Goal: Task Accomplishment & Management: Manage account settings

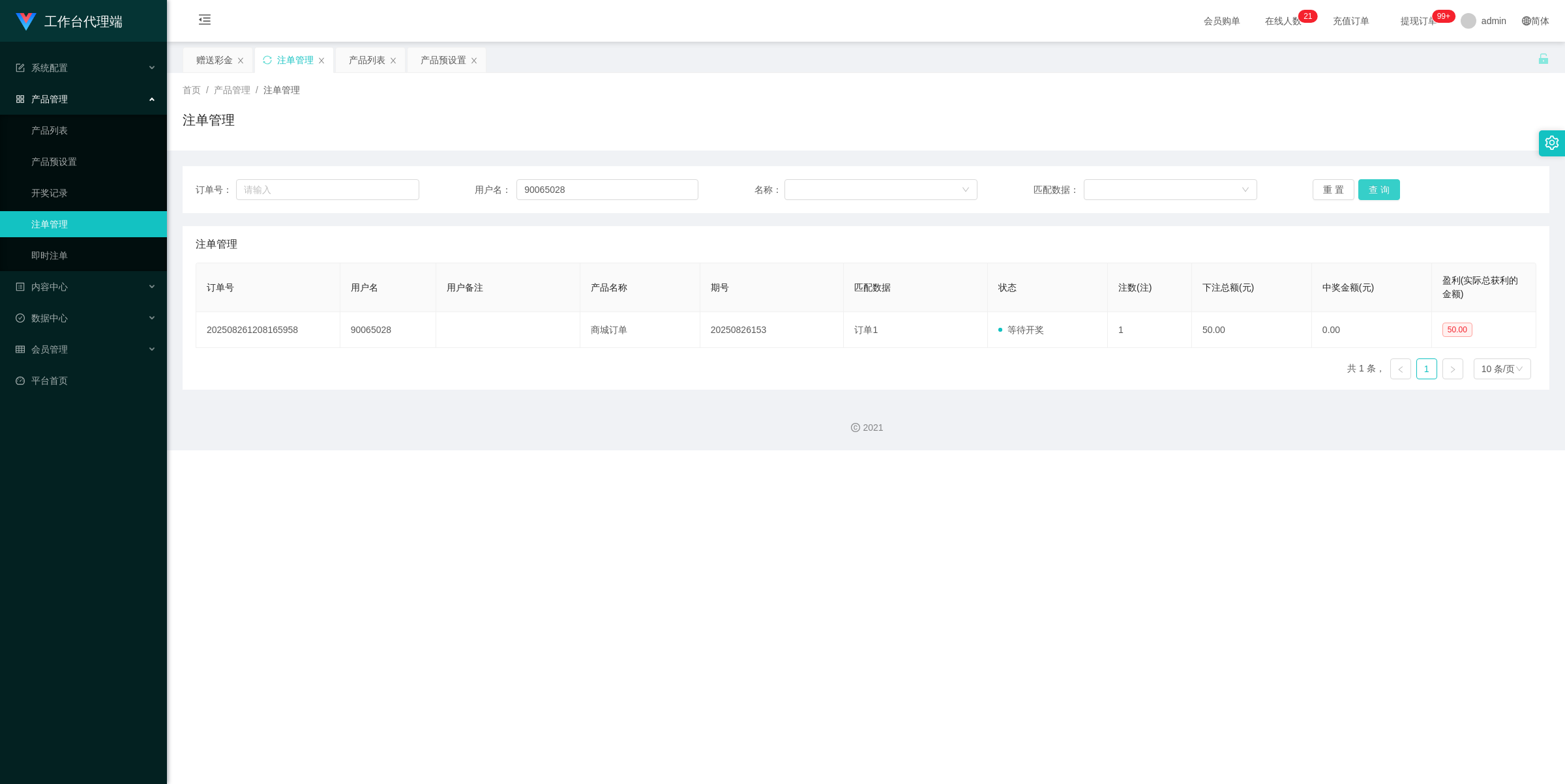
click at [1381, 184] on button "查 询" at bounding box center [1379, 189] width 42 height 21
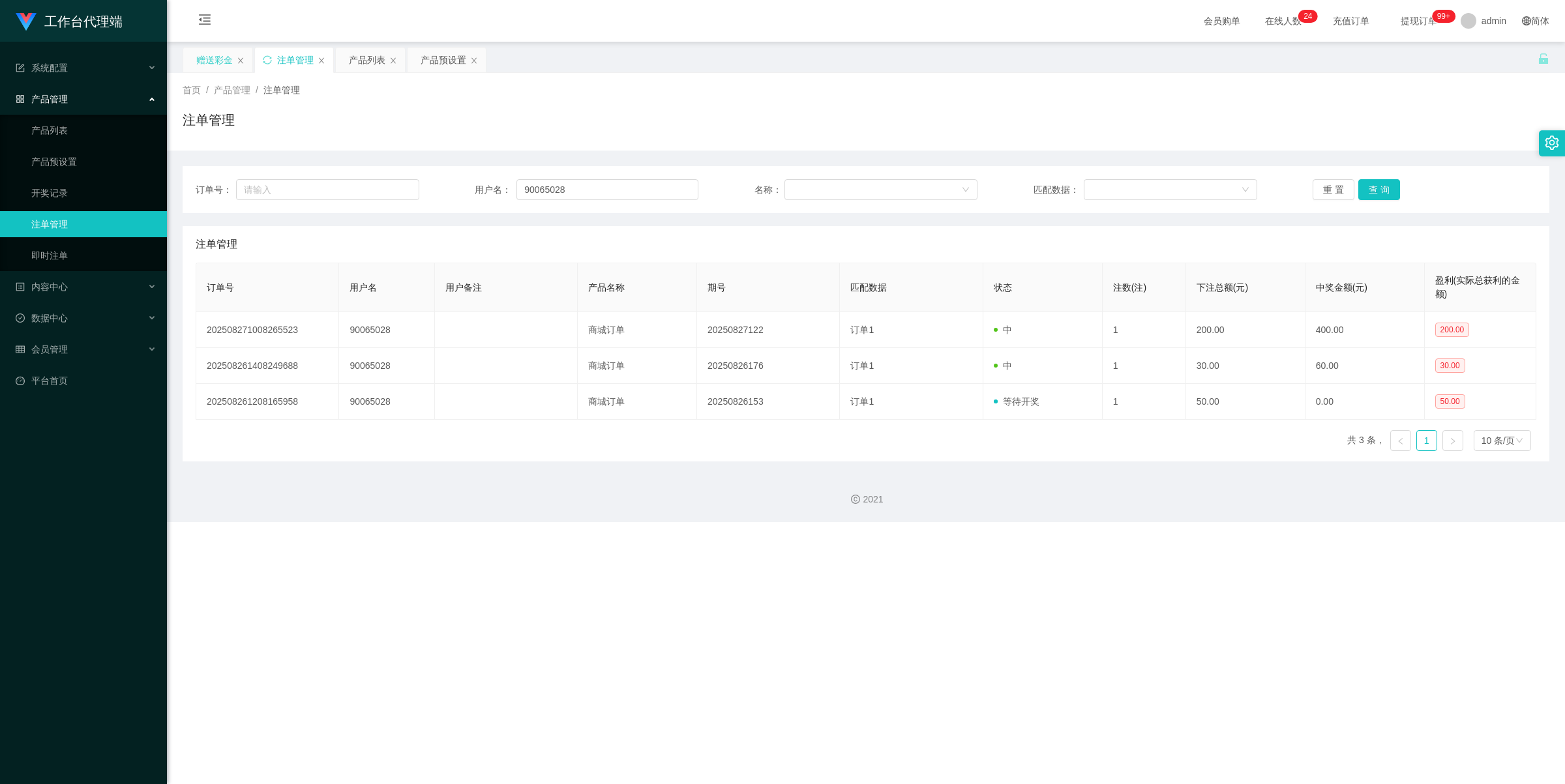
click at [209, 61] on div "赠送彩金" at bounding box center [214, 60] width 36 height 24
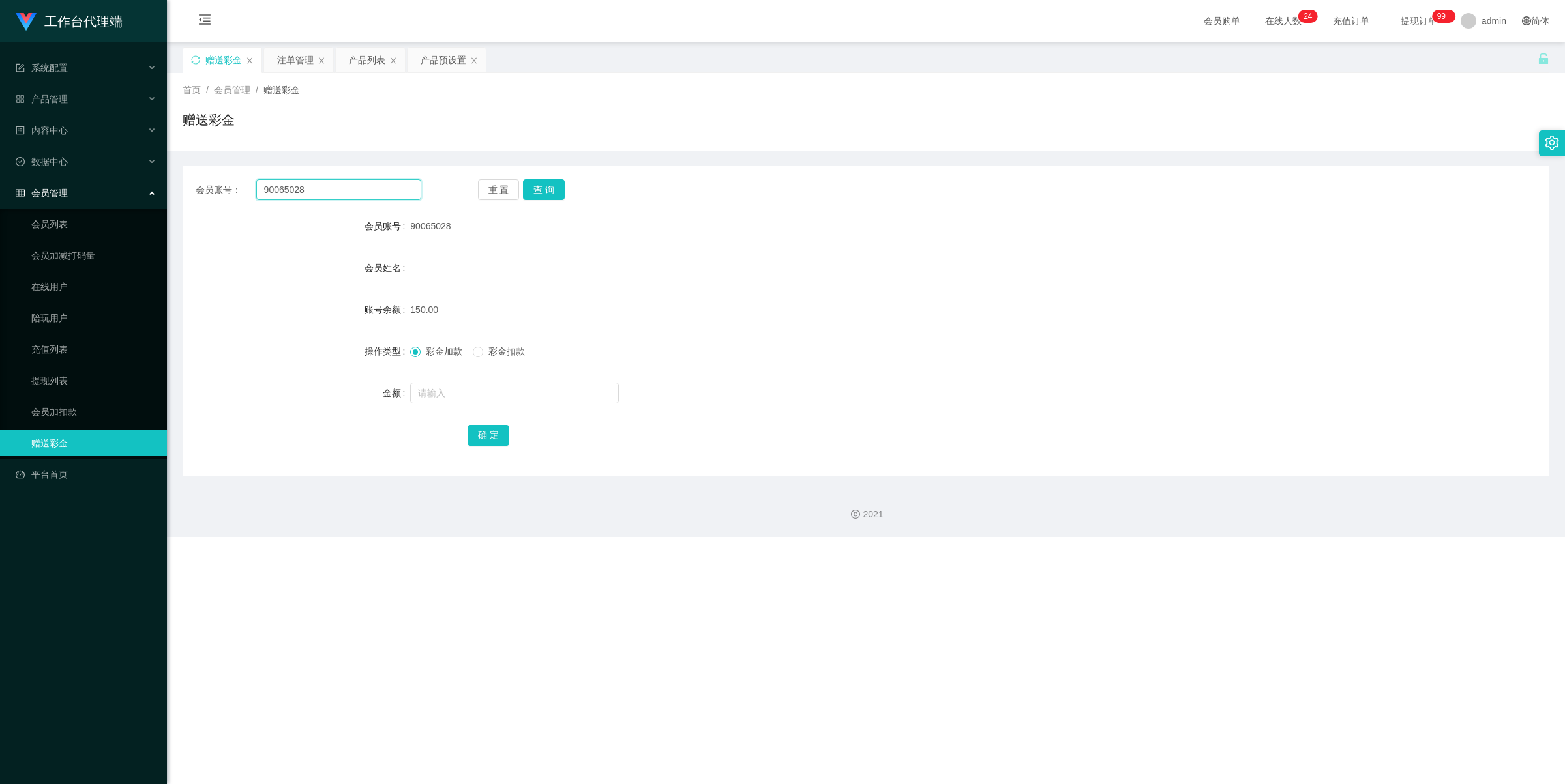
click at [329, 195] on input "90065028" at bounding box center [339, 189] width 165 height 21
click at [523, 187] on button "查 询" at bounding box center [544, 189] width 42 height 21
click at [548, 189] on button "查 询" at bounding box center [544, 189] width 42 height 21
click at [86, 104] on div "产品管理" at bounding box center [83, 98] width 167 height 26
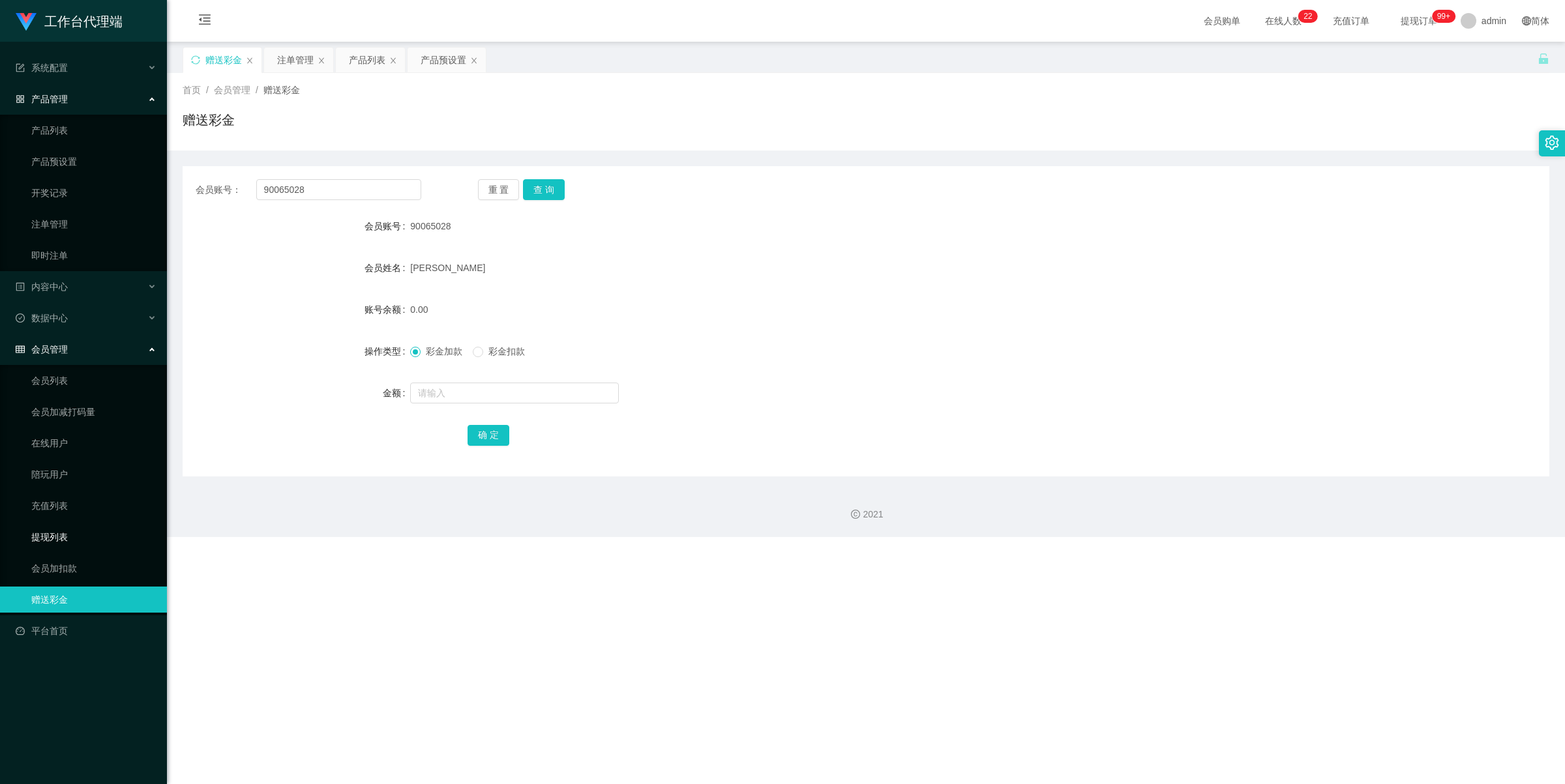
click at [74, 539] on link "提现列表" at bounding box center [94, 537] width 126 height 26
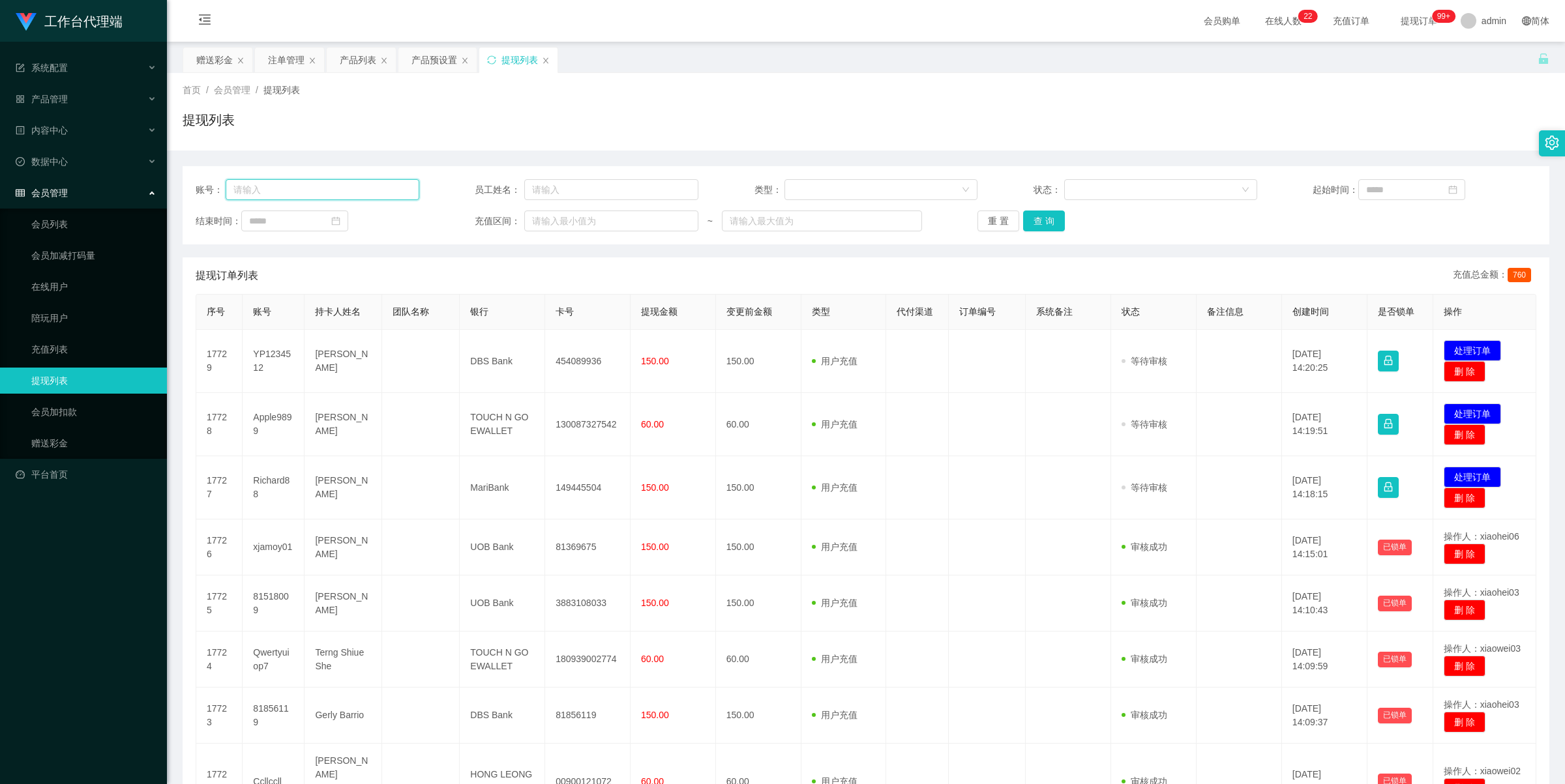
click at [343, 194] on input "text" at bounding box center [323, 189] width 193 height 21
paste input "90065028"
type input "90065028"
click at [1034, 217] on button "查 询" at bounding box center [1044, 220] width 42 height 21
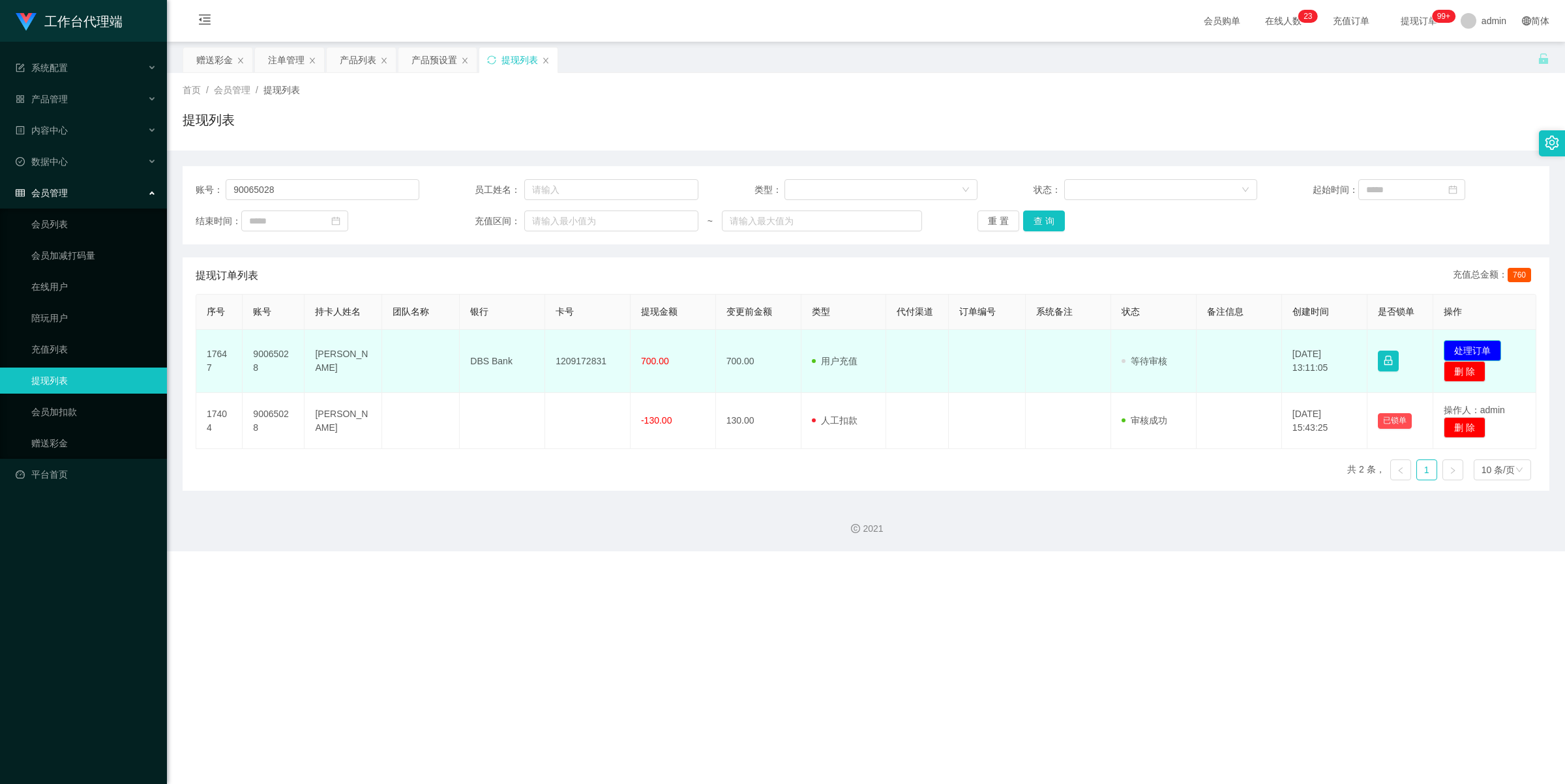
click at [1472, 343] on button "处理订单" at bounding box center [1472, 350] width 57 height 21
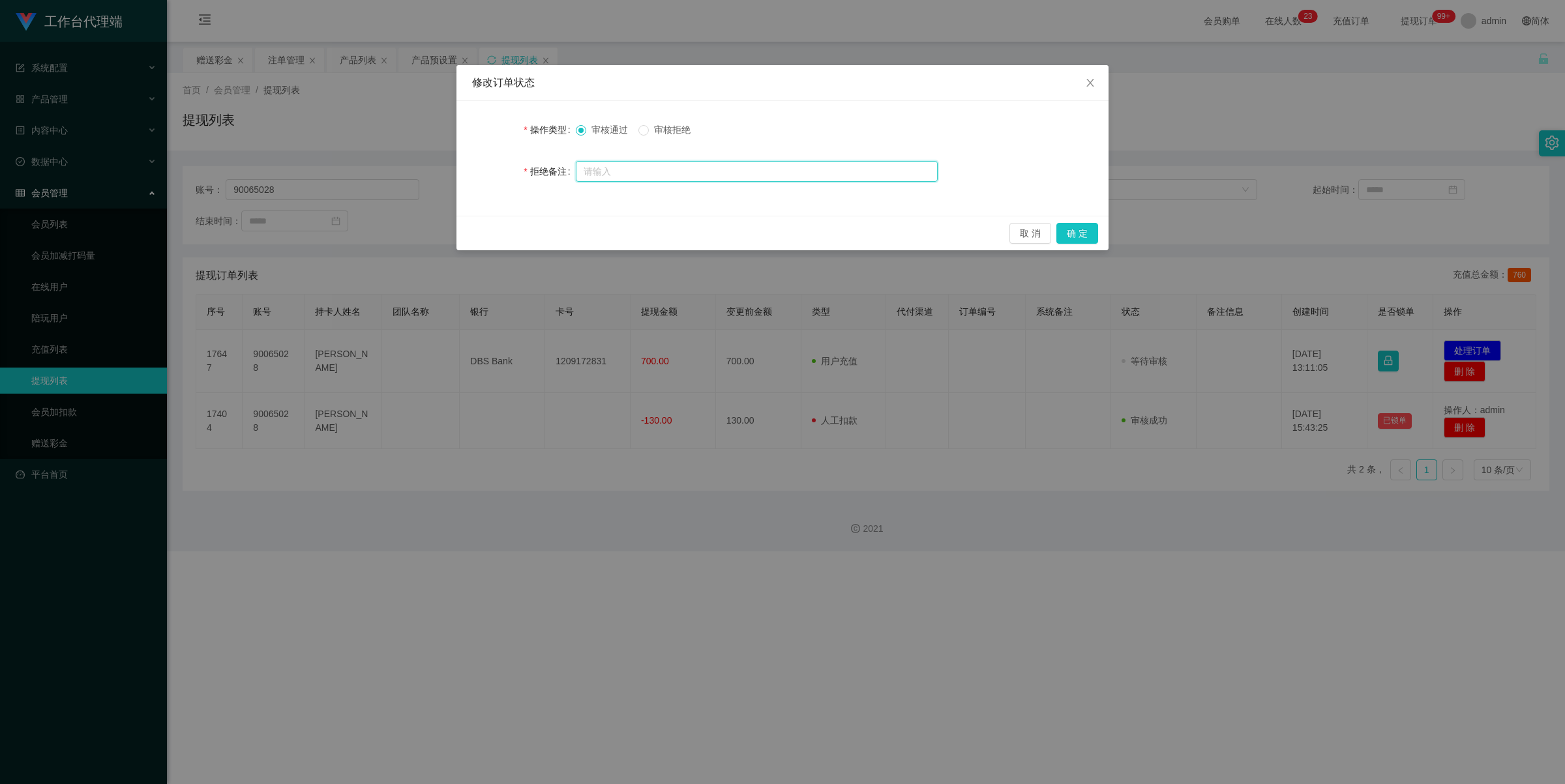
click at [611, 167] on input "text" at bounding box center [756, 171] width 361 height 21
click at [660, 132] on span "审核拒绝" at bounding box center [672, 130] width 47 height 11
click at [652, 178] on input "text" at bounding box center [756, 171] width 361 height 21
click at [585, 168] on input "存在未完成的订单，请尽快联系经理完成订单任务回款！" at bounding box center [756, 172] width 361 height 21
type input "您存在未完成的订单，请尽快联系经理完成订单任务回款！"
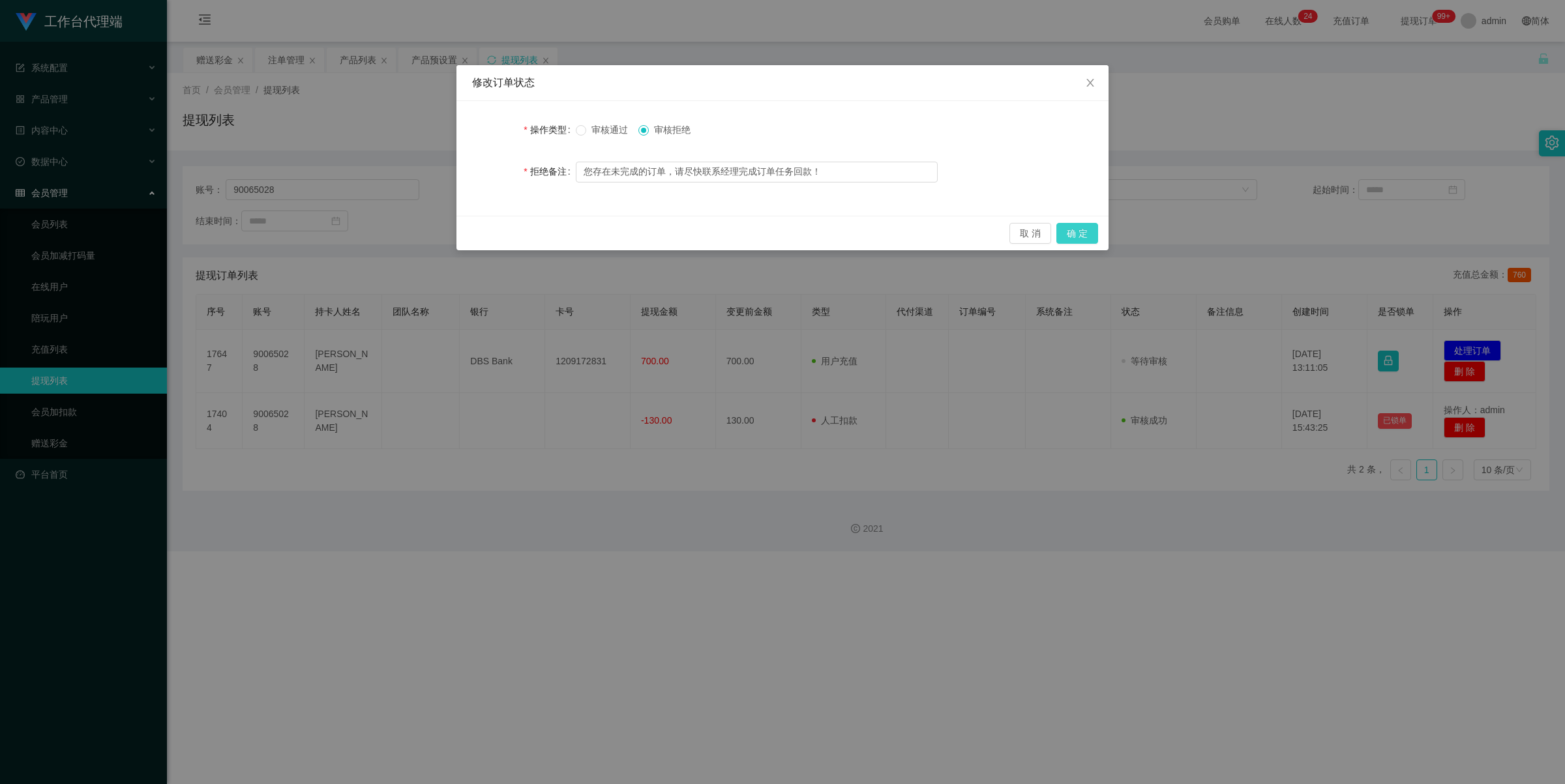
click at [1069, 226] on button "确 定" at bounding box center [1077, 233] width 42 height 21
